Goal: Task Accomplishment & Management: Manage account settings

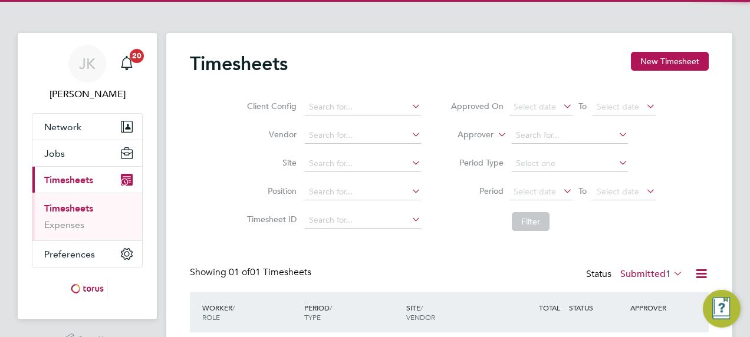
scroll to position [29, 102]
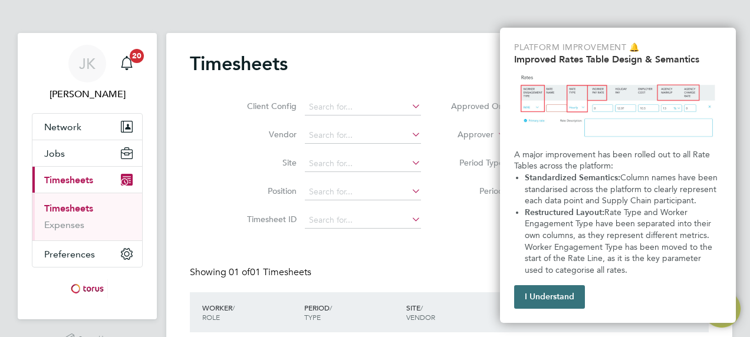
click at [573, 301] on button "I Understand" at bounding box center [549, 297] width 71 height 24
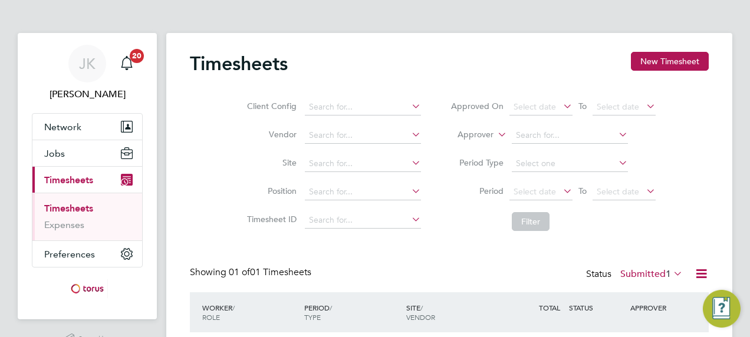
click at [695, 184] on div "Client Config Vendor Site Position Timesheet ID Approved On Select date To Sele…" at bounding box center [449, 162] width 519 height 150
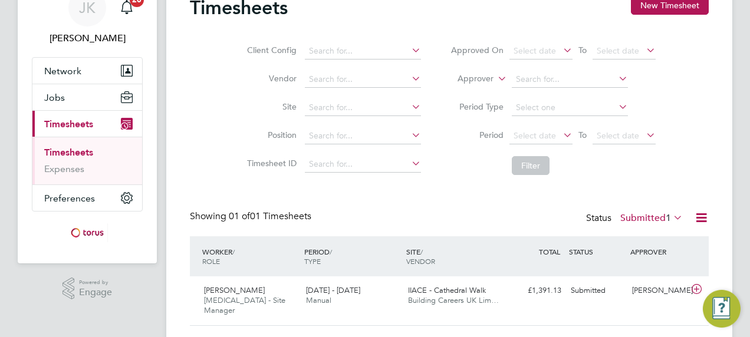
scroll to position [77, 0]
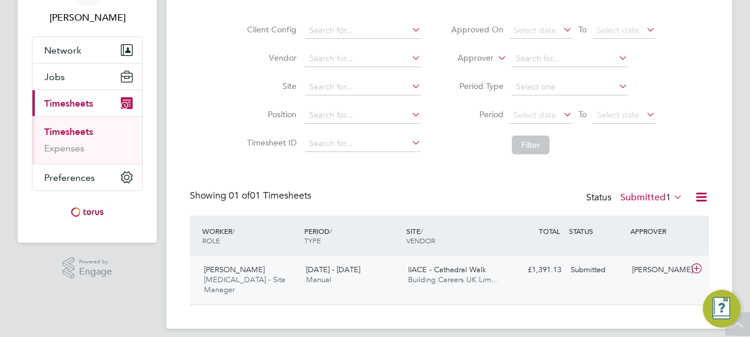
click at [480, 270] on span "IIACE - Cathedral Walk" at bounding box center [447, 270] width 78 height 10
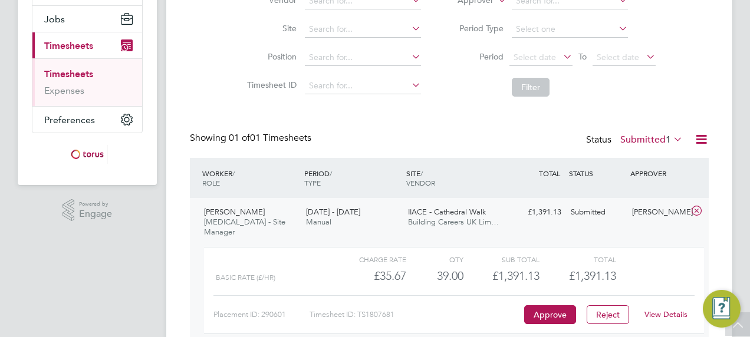
scroll to position [185, 0]
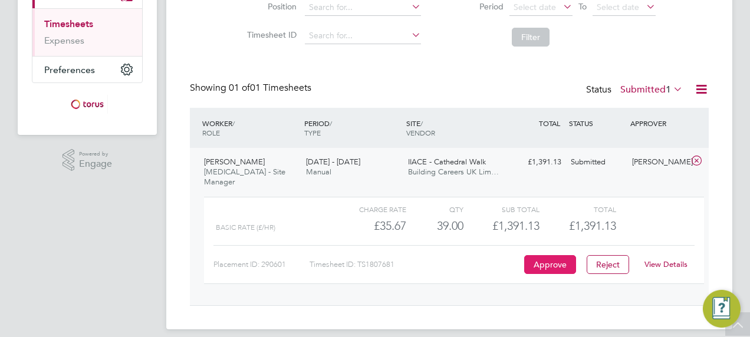
click at [553, 256] on button "Approve" at bounding box center [550, 264] width 52 height 19
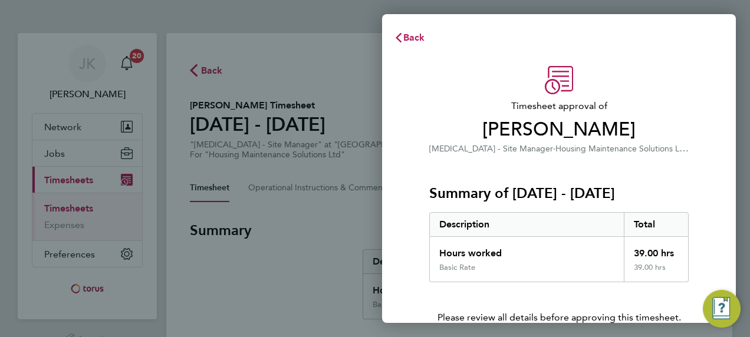
click at [628, 295] on p "Please review all details before approving this timesheet." at bounding box center [559, 304] width 288 height 42
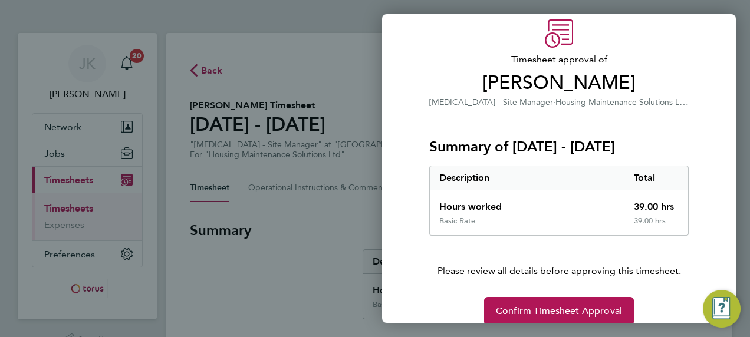
scroll to position [63, 0]
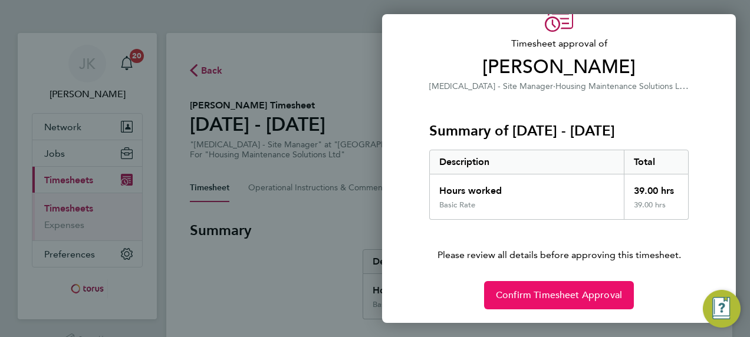
click at [562, 290] on span "Confirm Timesheet Approval" at bounding box center [559, 296] width 126 height 12
